Goal: Navigation & Orientation: Understand site structure

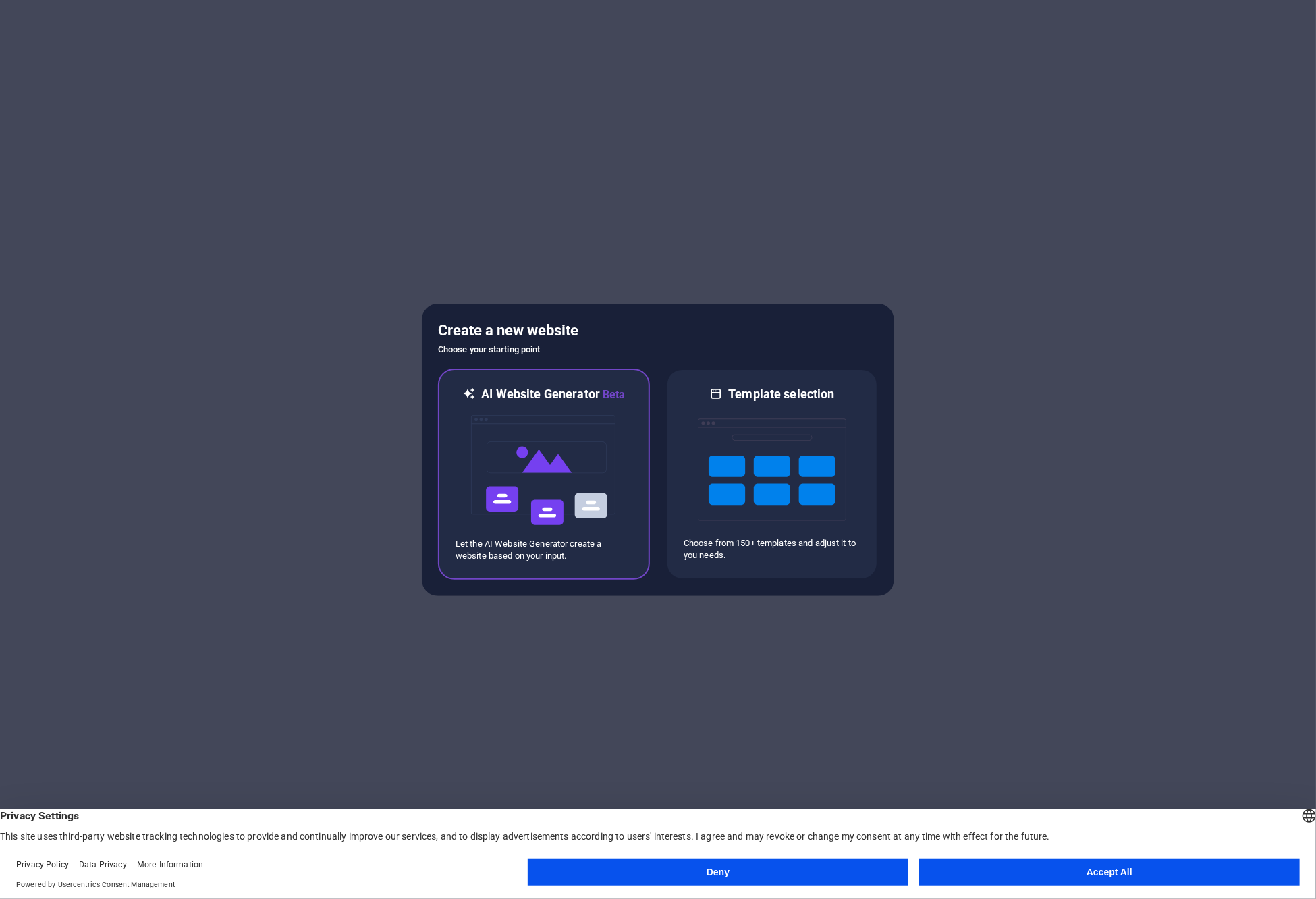
click at [524, 499] on img at bounding box center [544, 470] width 149 height 135
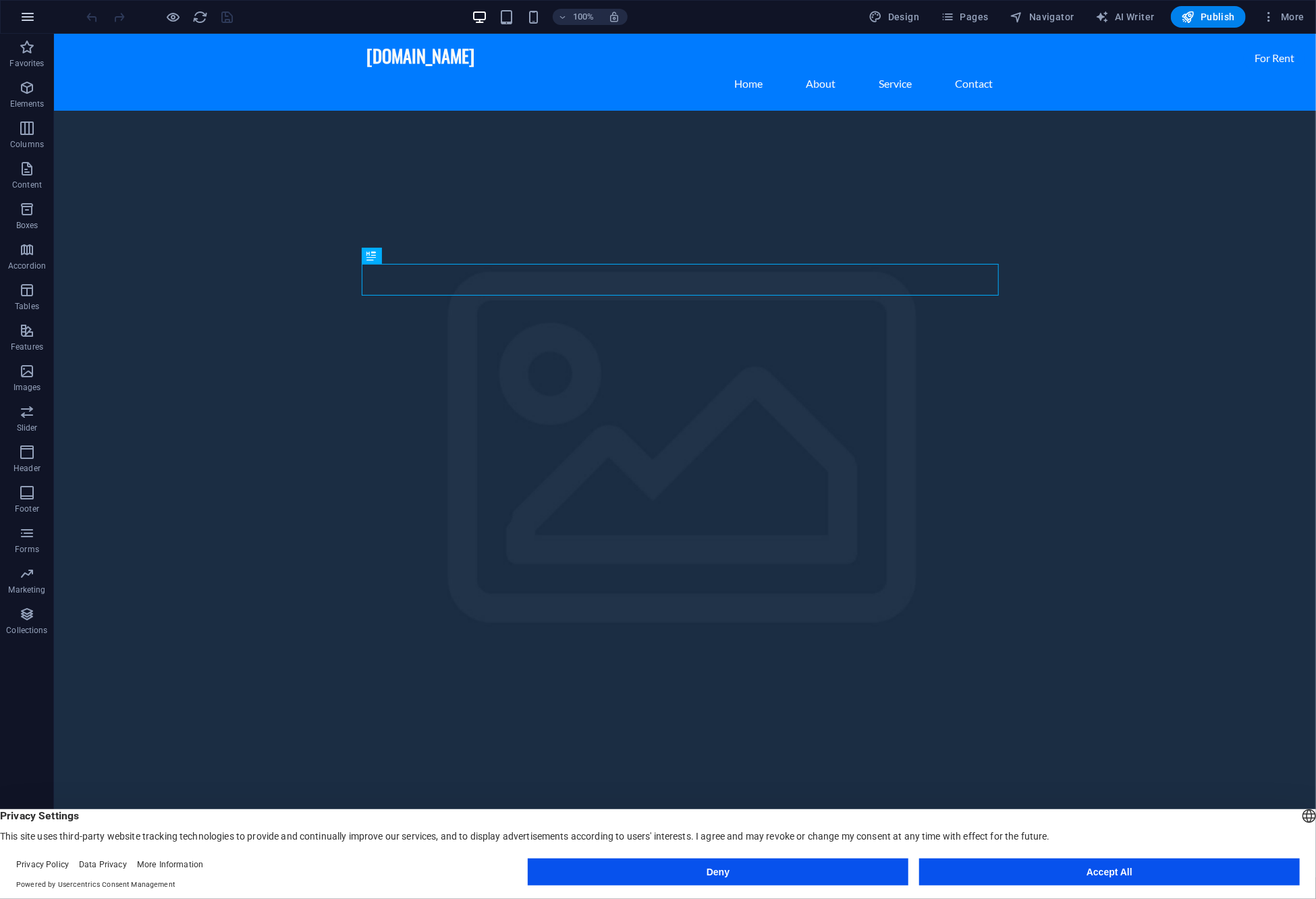
click at [26, 12] on icon "button" at bounding box center [28, 17] width 16 height 16
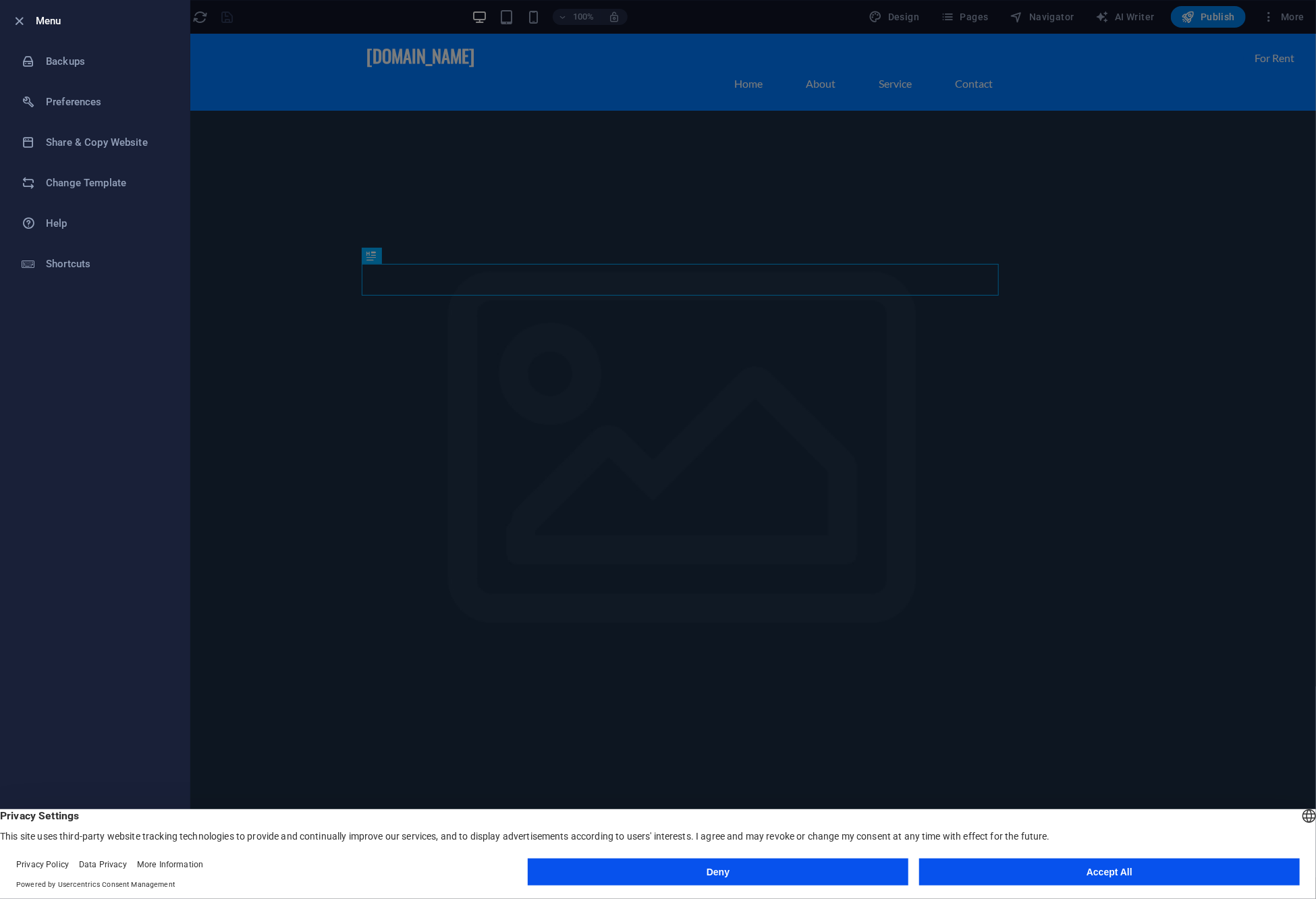
click at [1293, 31] on div at bounding box center [658, 449] width 1316 height 899
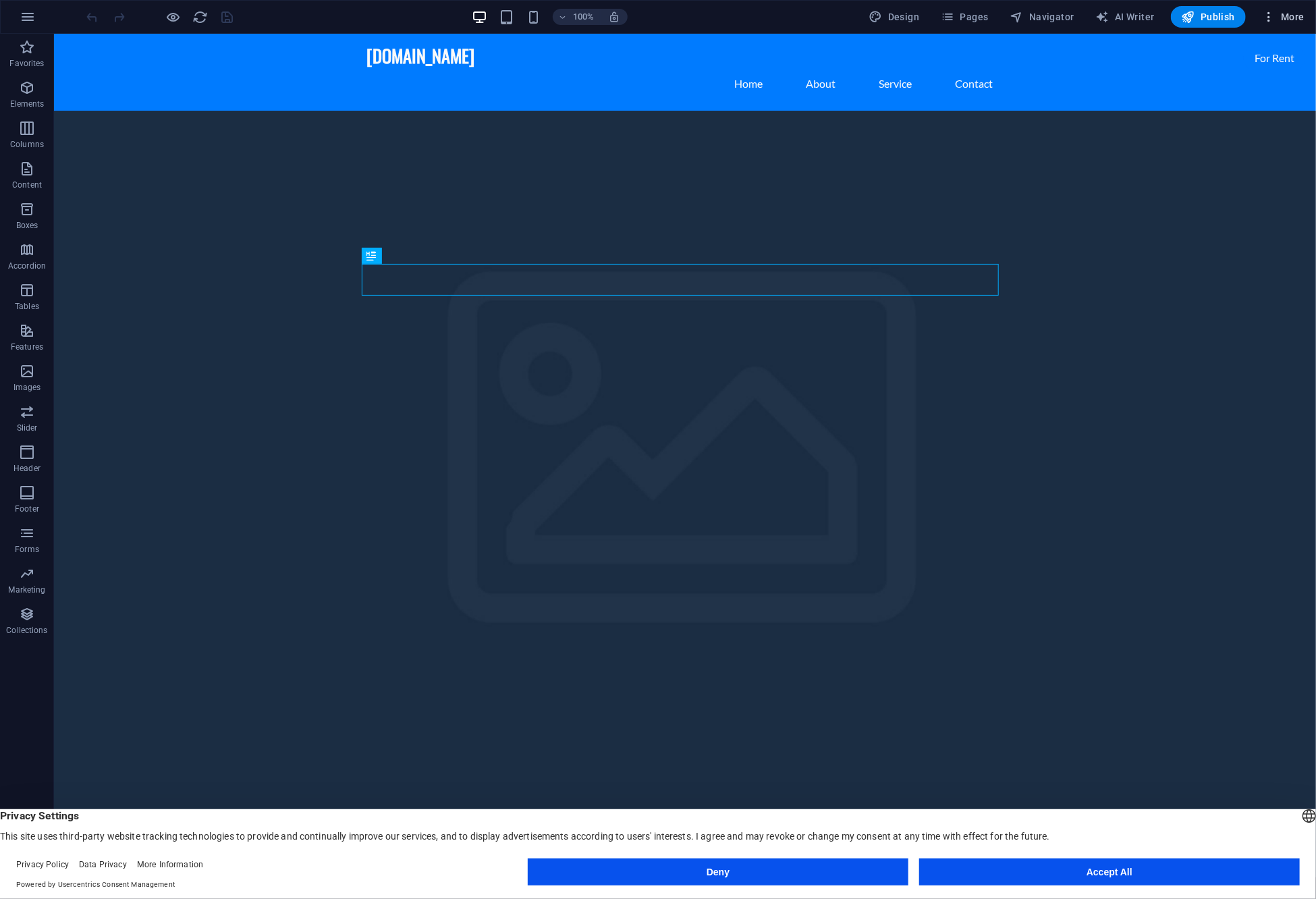
click at [1283, 12] on span "More" at bounding box center [1283, 17] width 42 height 13
